Goal: Task Accomplishment & Management: Use online tool/utility

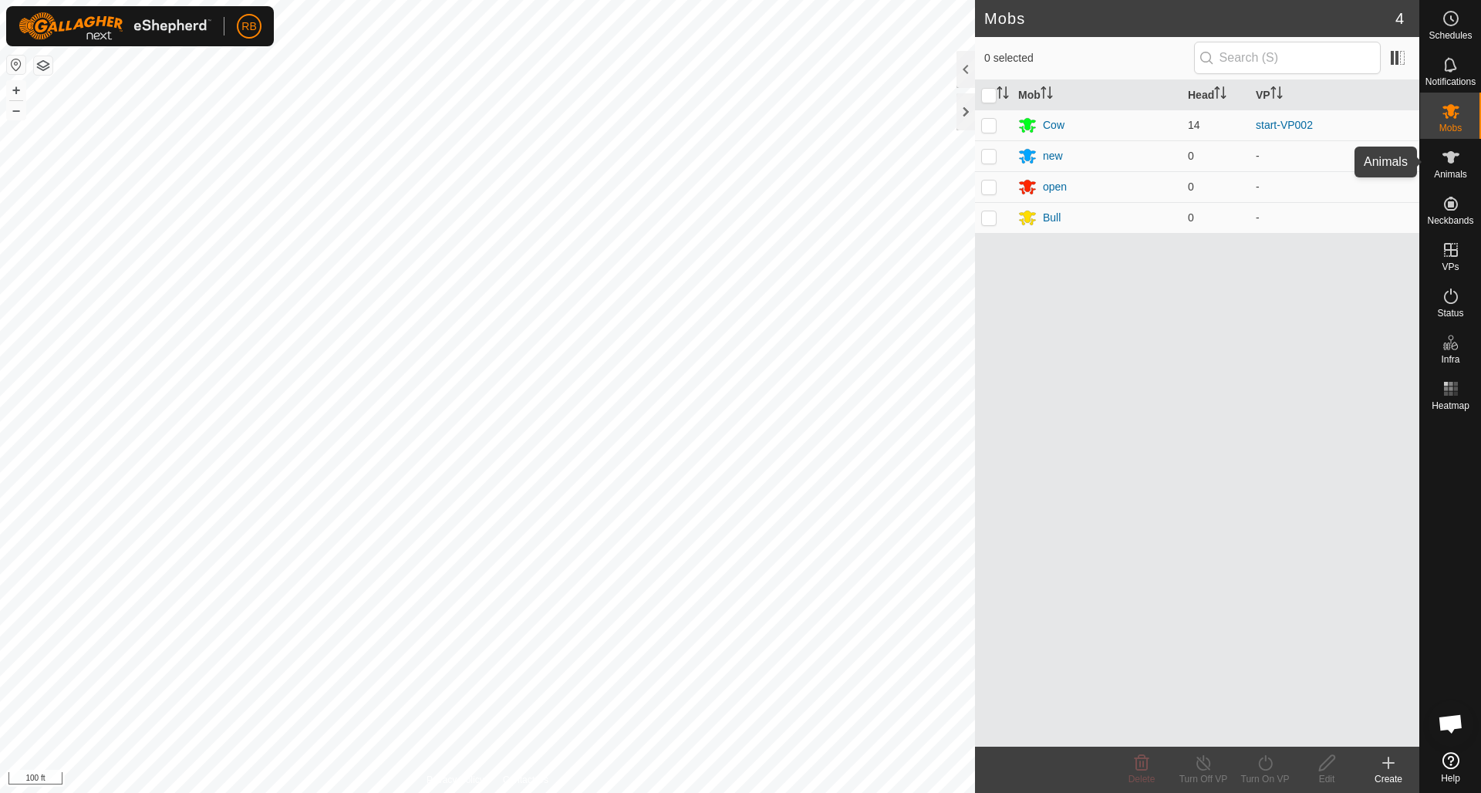
click at [1446, 160] on icon at bounding box center [1451, 157] width 19 height 19
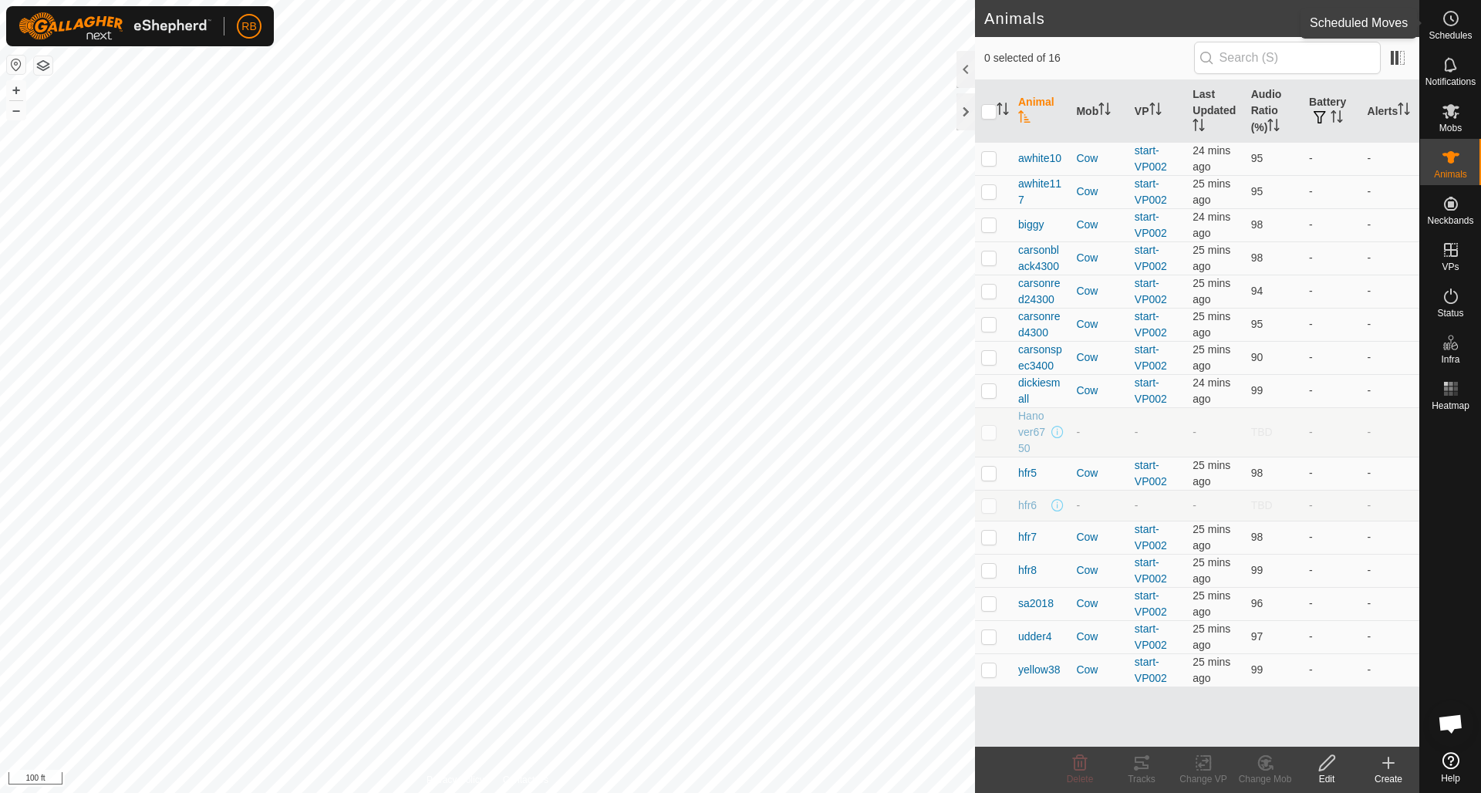
click at [1460, 22] on es-schedule-vp-svg-icon at bounding box center [1451, 18] width 28 height 25
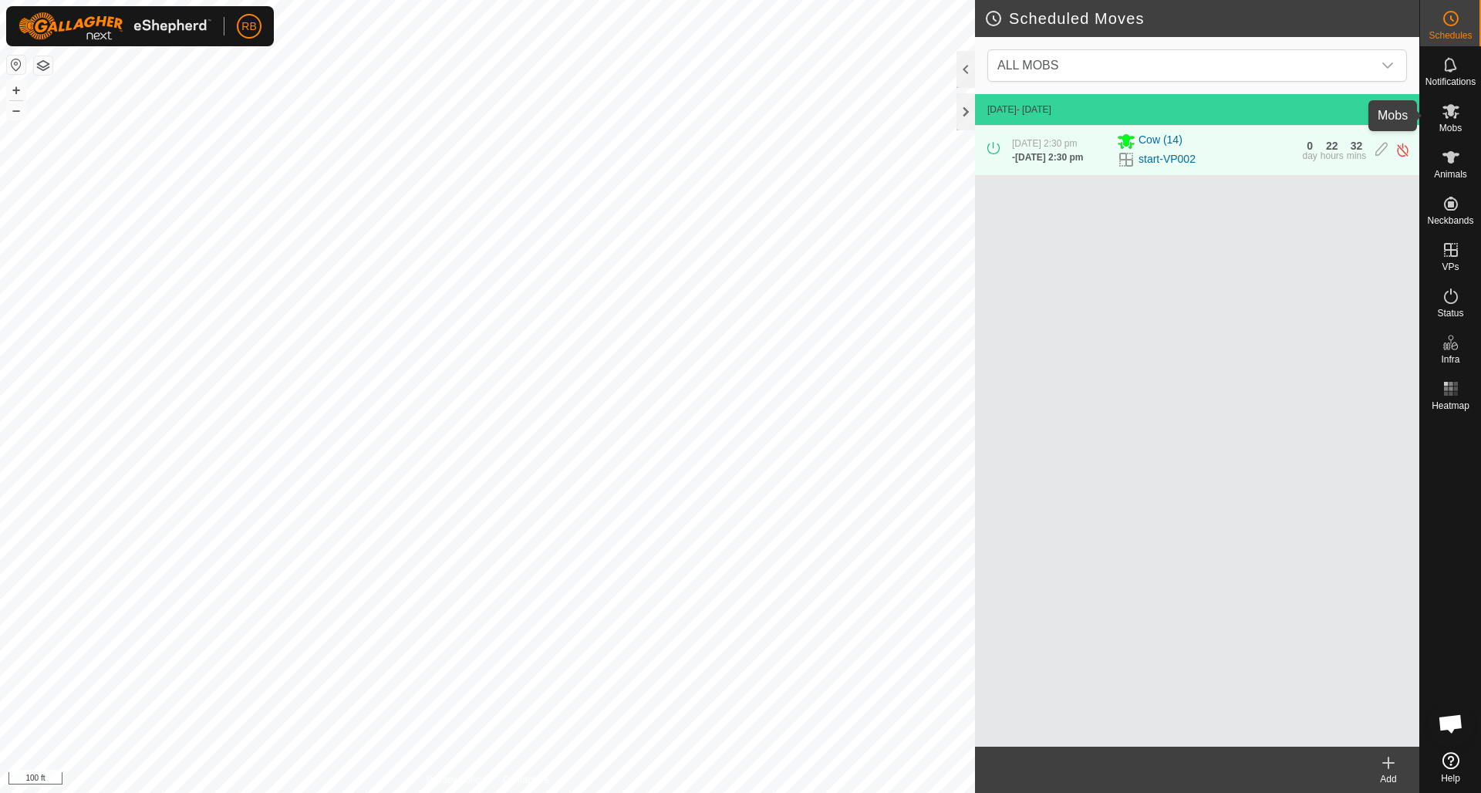
click at [1452, 108] on icon at bounding box center [1451, 111] width 17 height 15
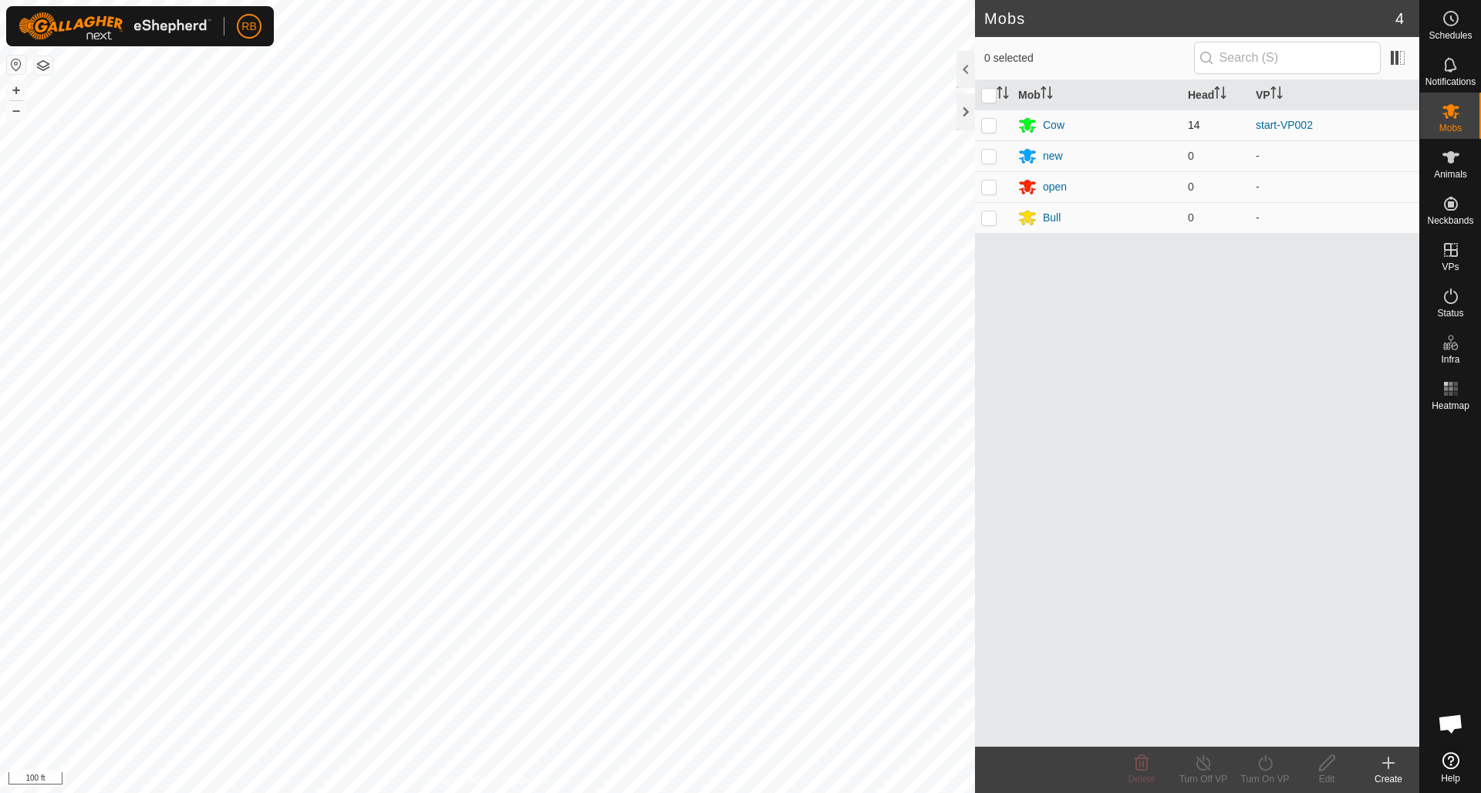
click at [989, 123] on p-checkbox at bounding box center [988, 125] width 15 height 12
checkbox input "true"
click at [1267, 761] on icon at bounding box center [1265, 763] width 19 height 19
click at [1264, 695] on link "Later" at bounding box center [1311, 696] width 153 height 31
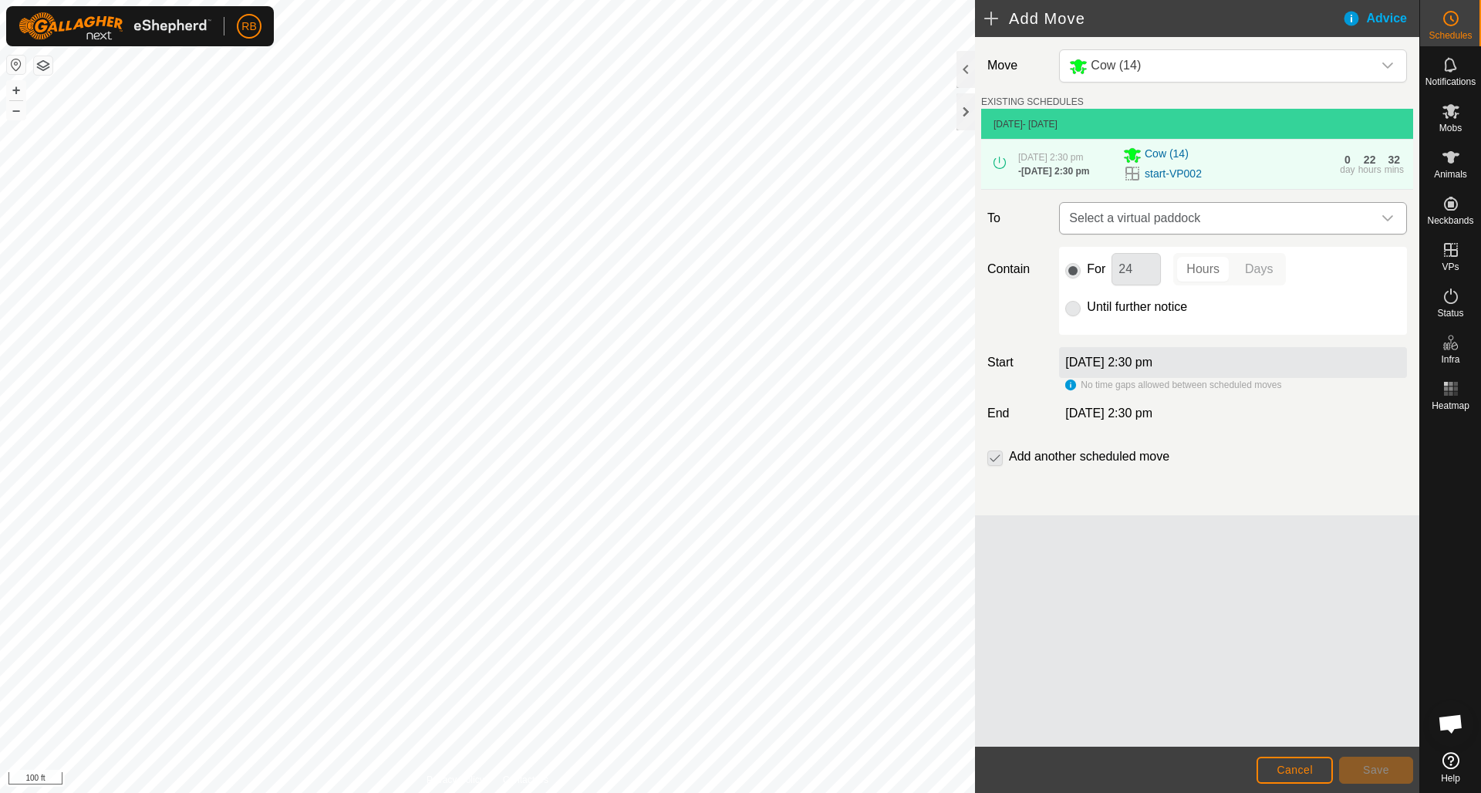
click at [1389, 219] on icon "dropdown trigger" at bounding box center [1388, 218] width 12 height 12
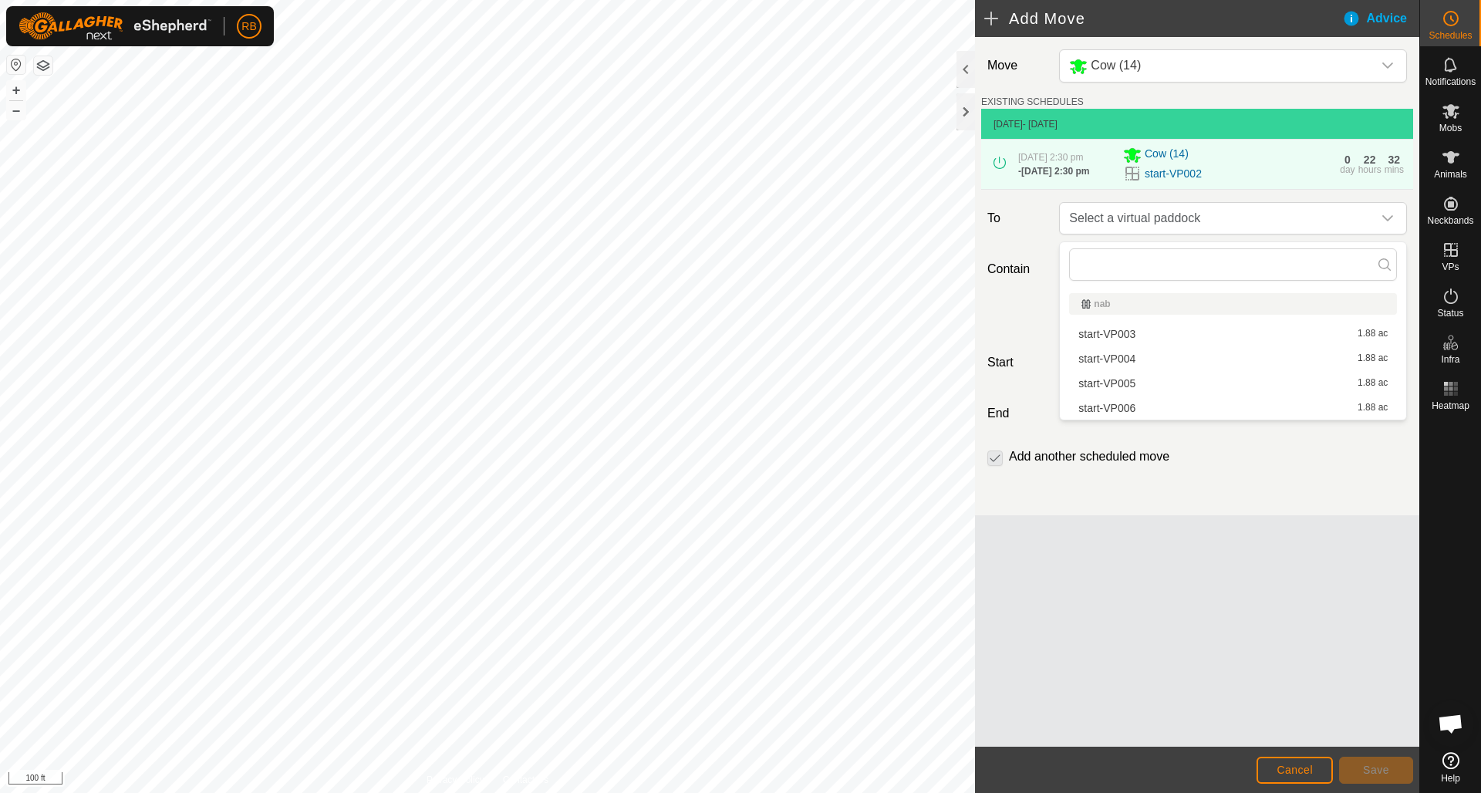
click at [1173, 331] on li "start-VP003 1.88 ac" at bounding box center [1233, 333] width 328 height 23
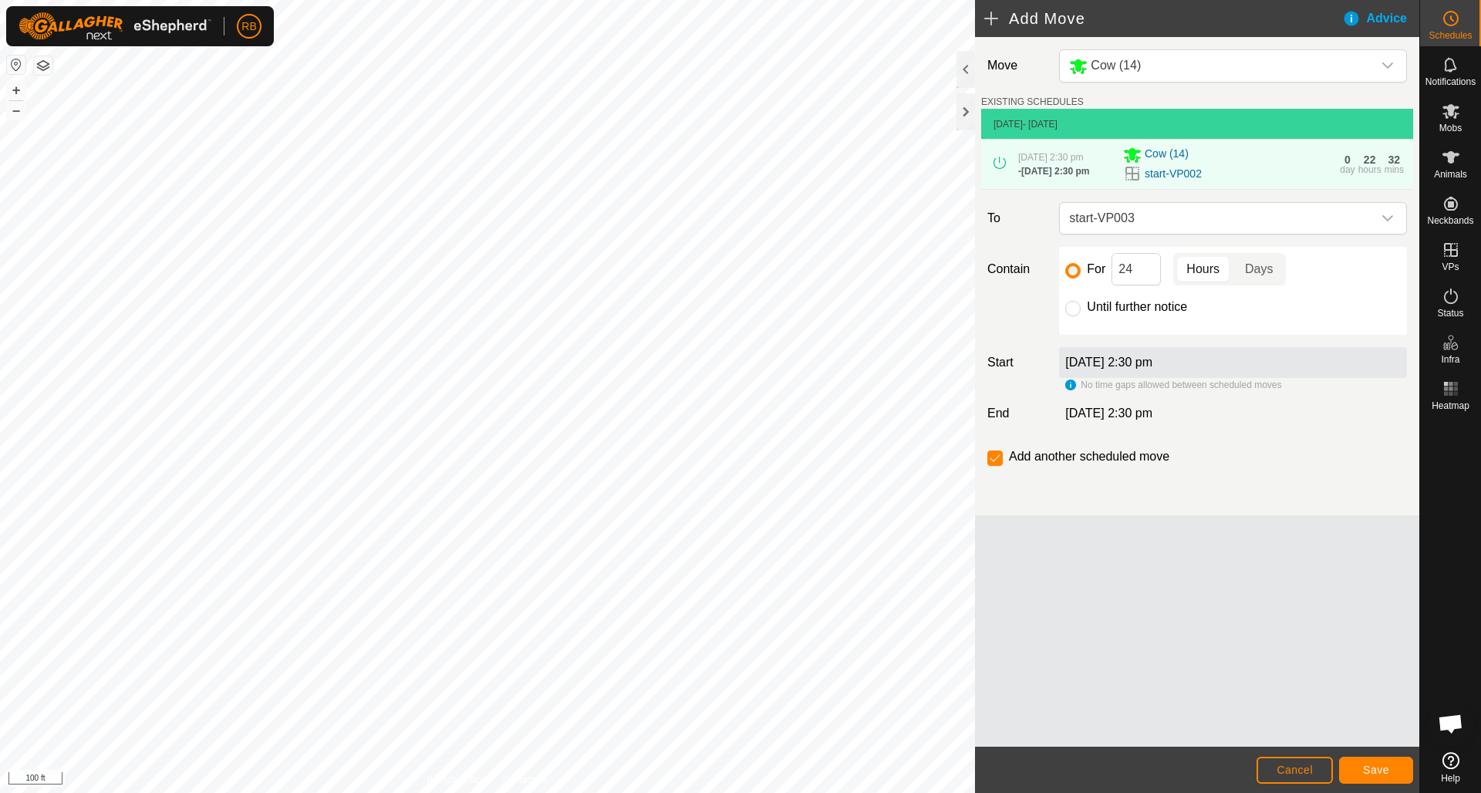
click at [1382, 767] on span "Save" at bounding box center [1376, 770] width 26 height 12
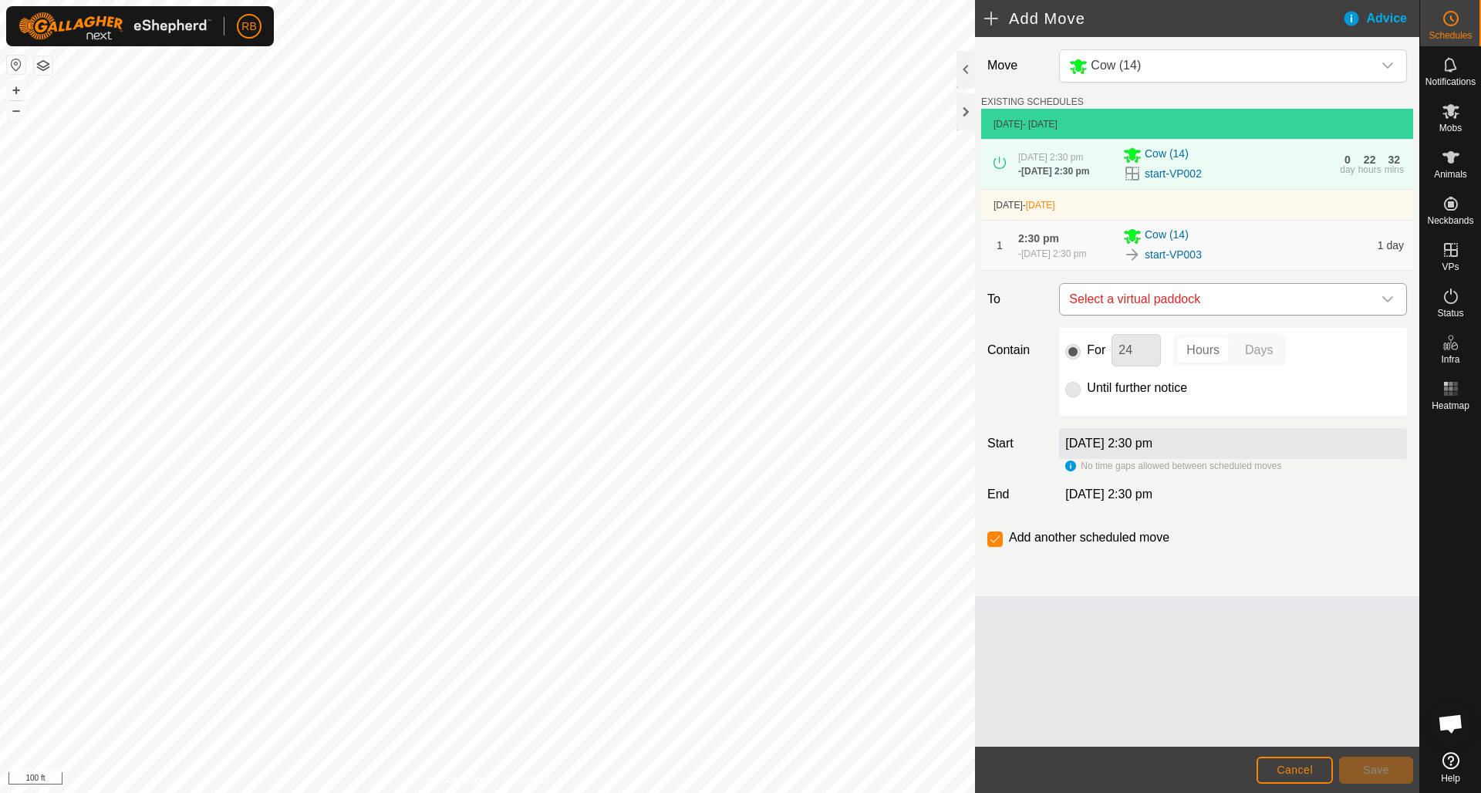
click at [1392, 305] on div "dropdown trigger" at bounding box center [1387, 299] width 31 height 31
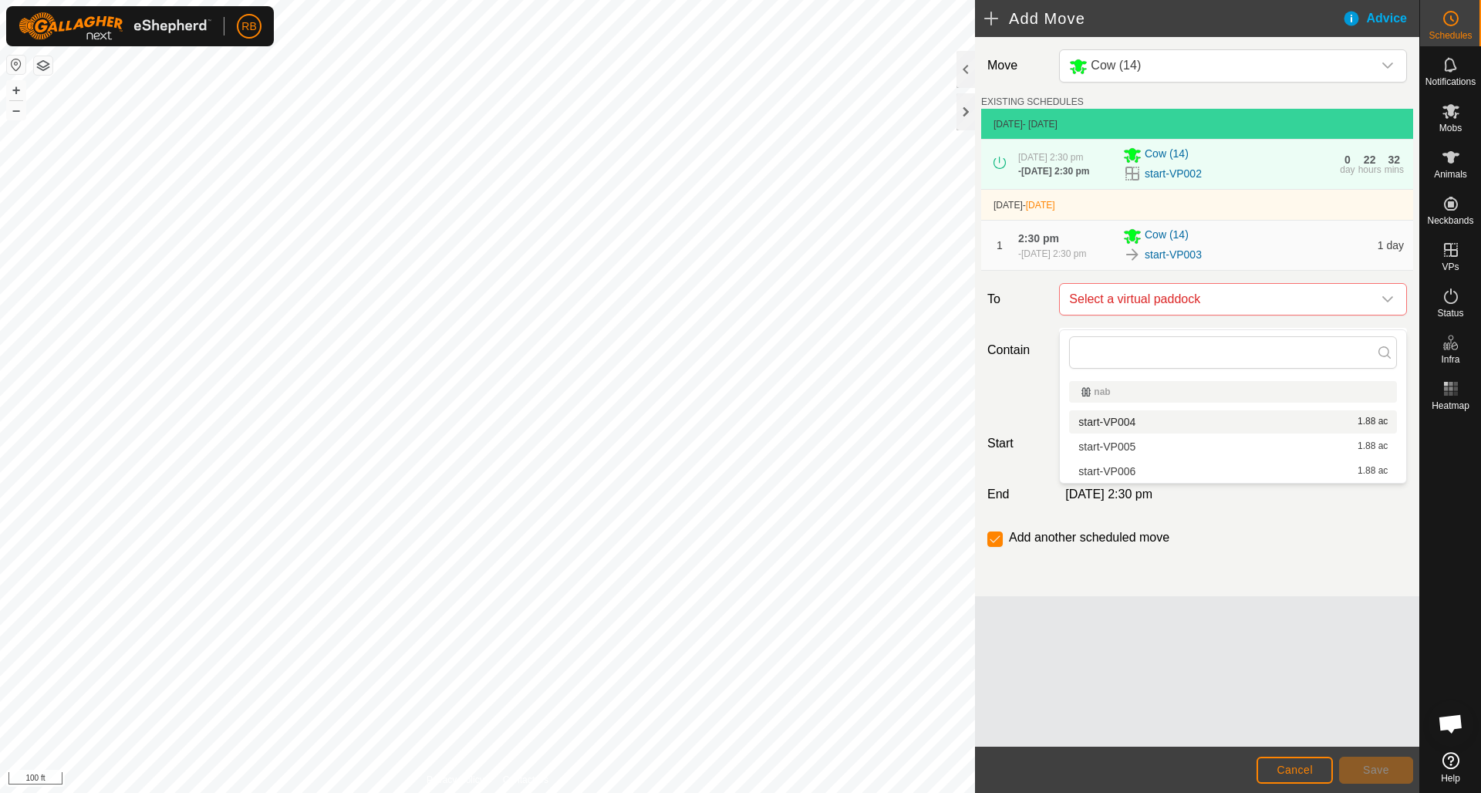
click at [1112, 421] on li "start-VP004 1.88 ac" at bounding box center [1233, 421] width 328 height 23
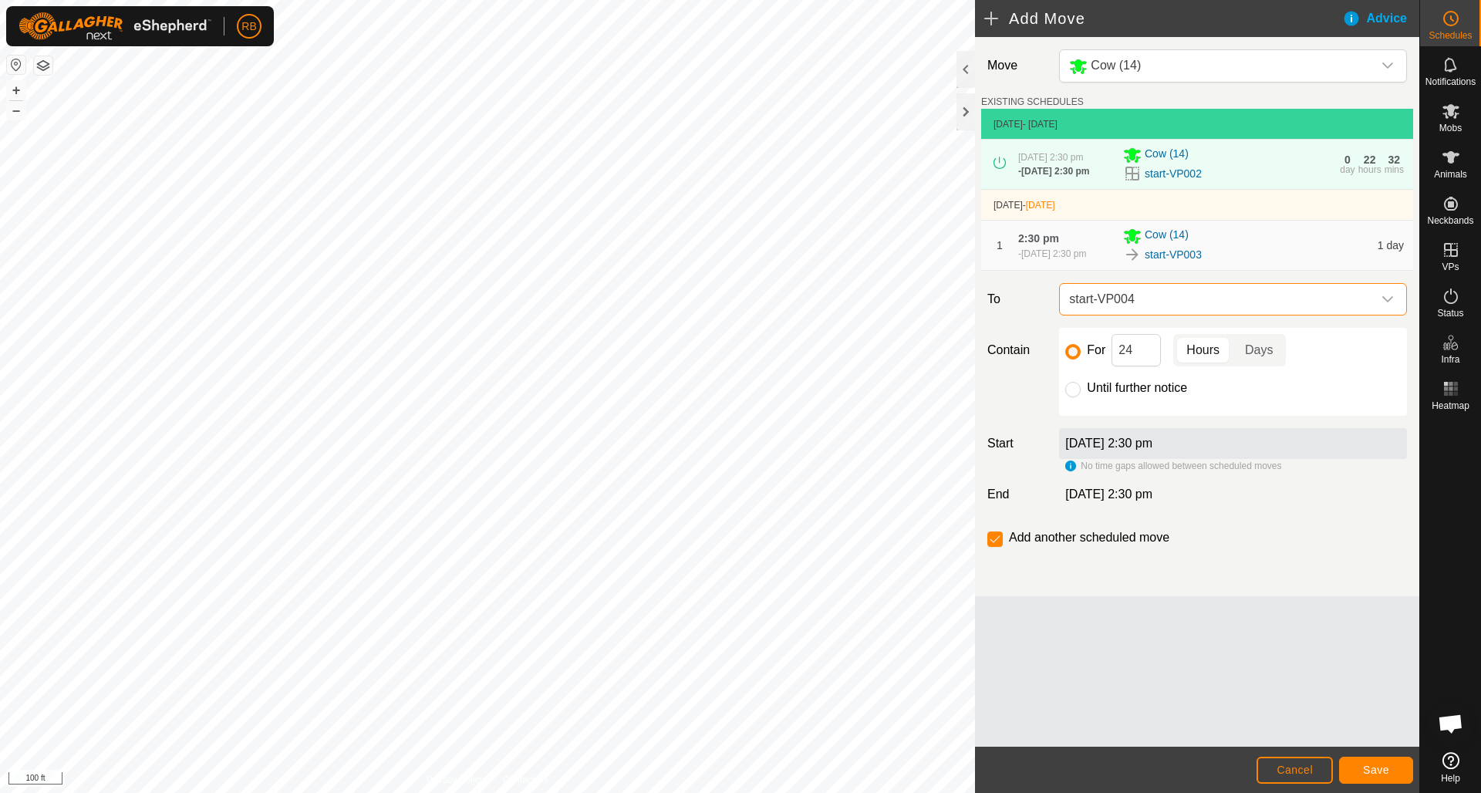
click at [1377, 768] on span "Save" at bounding box center [1376, 770] width 26 height 12
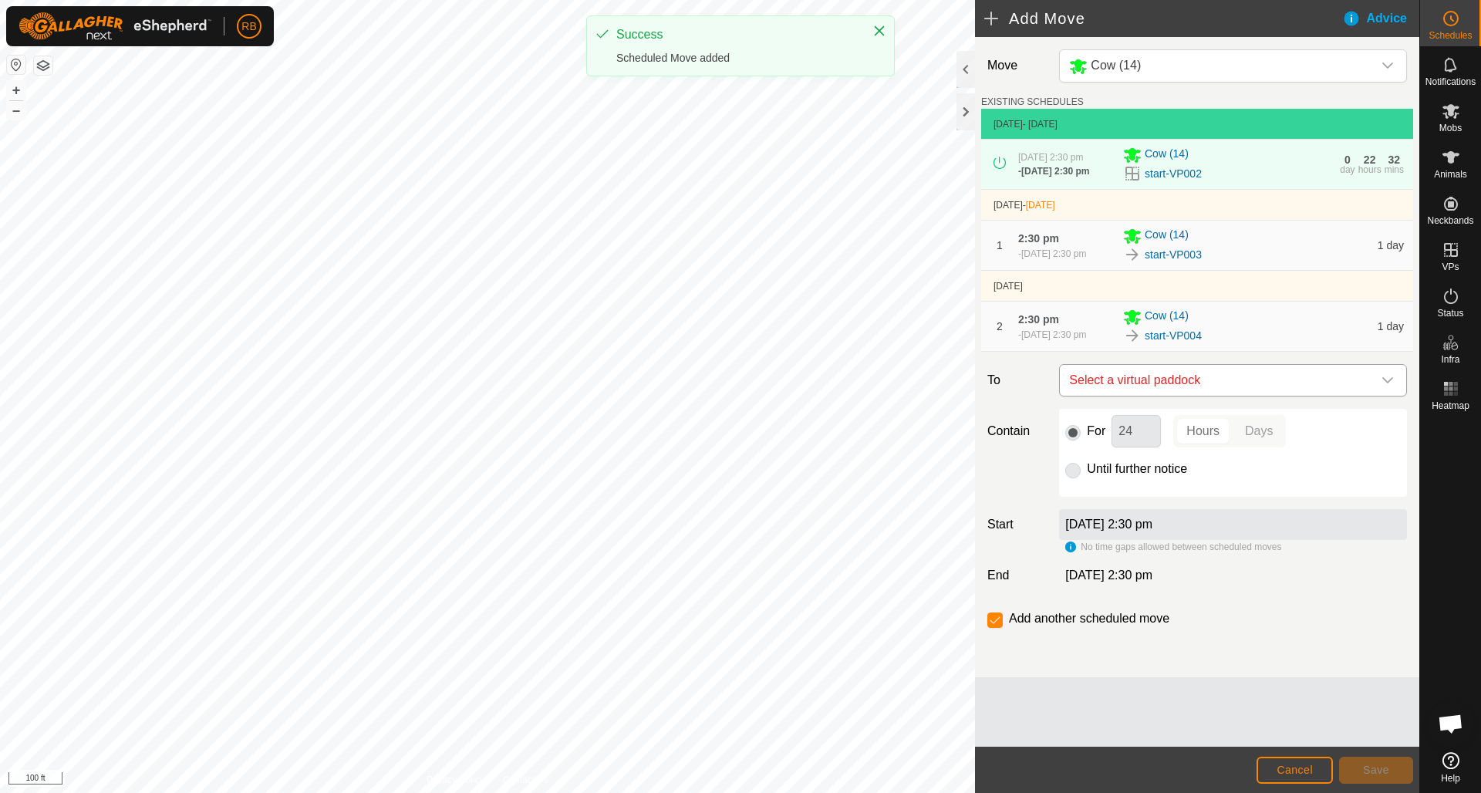
click at [1389, 386] on icon "dropdown trigger" at bounding box center [1388, 380] width 12 height 12
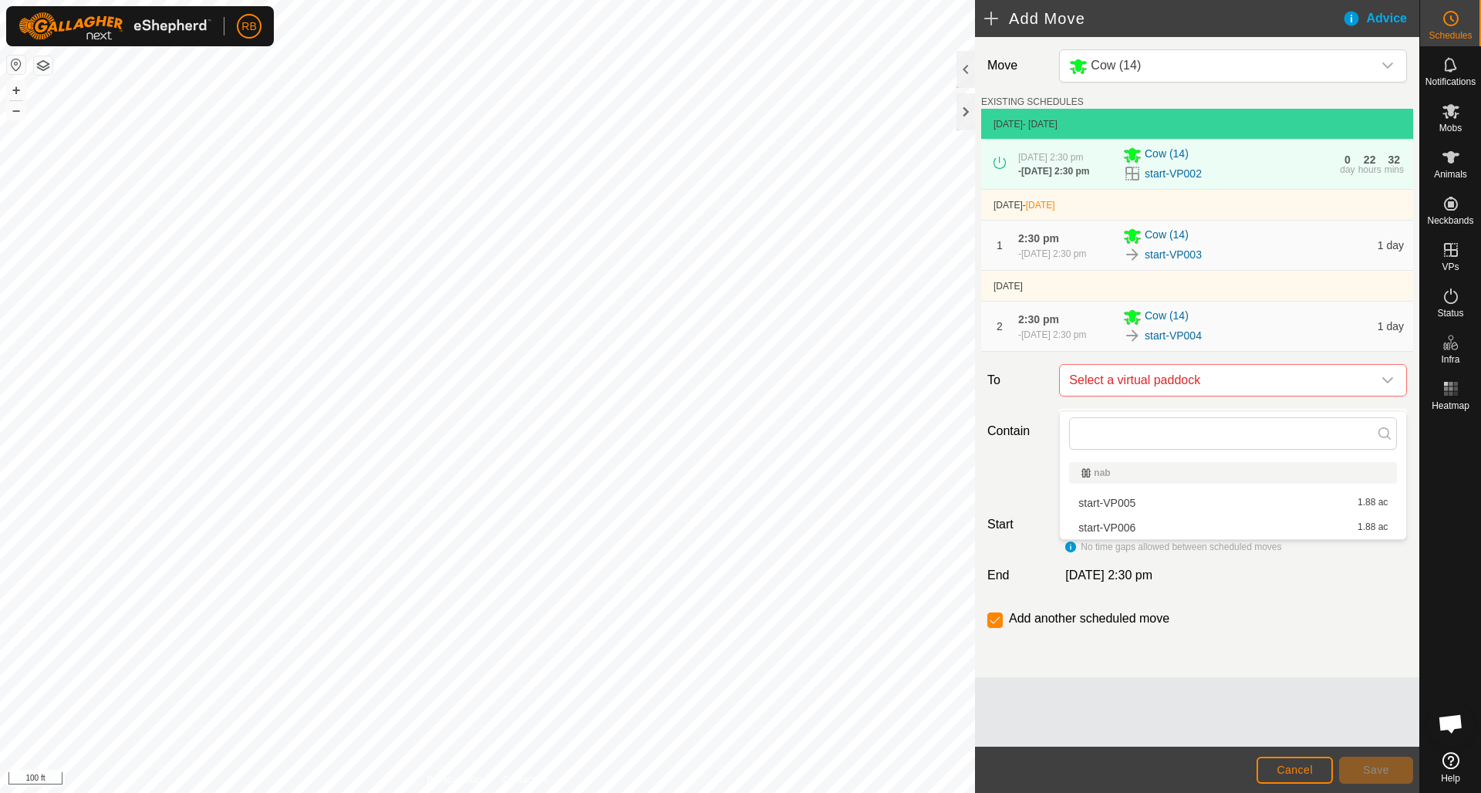
click at [1132, 505] on li "start-VP005 1.88 ac" at bounding box center [1233, 502] width 328 height 23
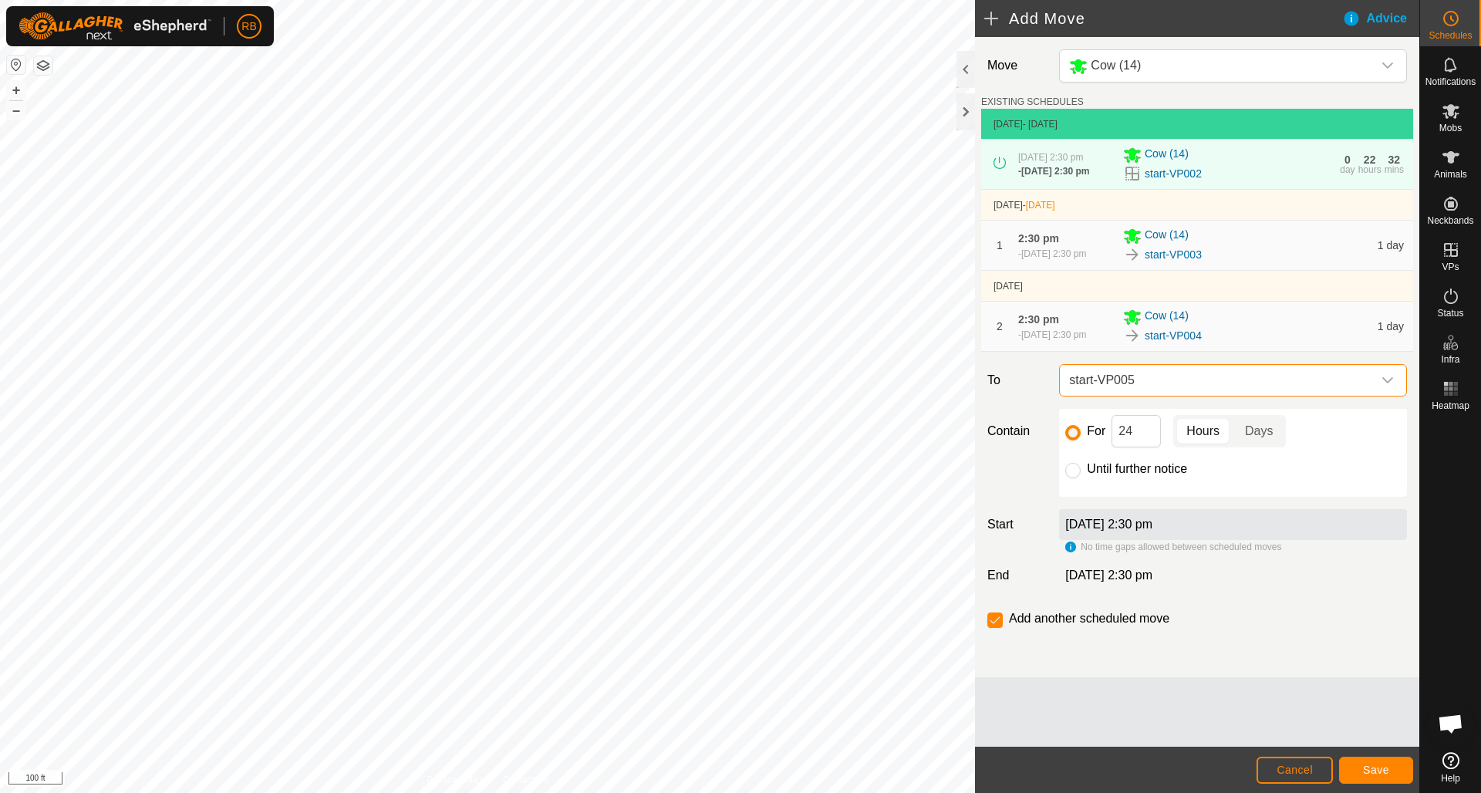
click at [1369, 761] on button "Save" at bounding box center [1376, 770] width 74 height 27
